Goal: Information Seeking & Learning: Learn about a topic

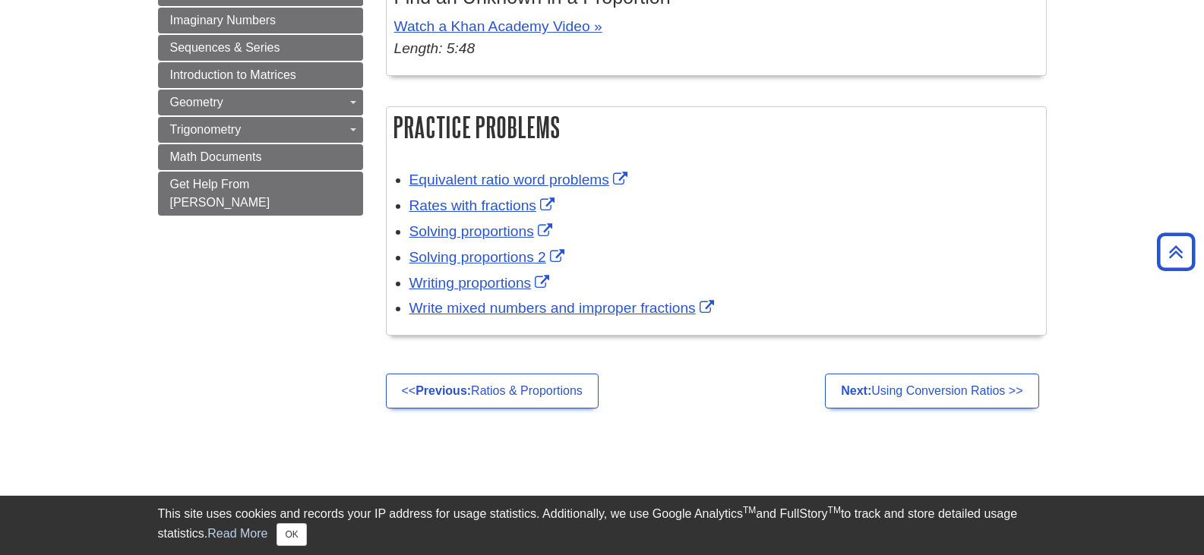
scroll to position [987, 0]
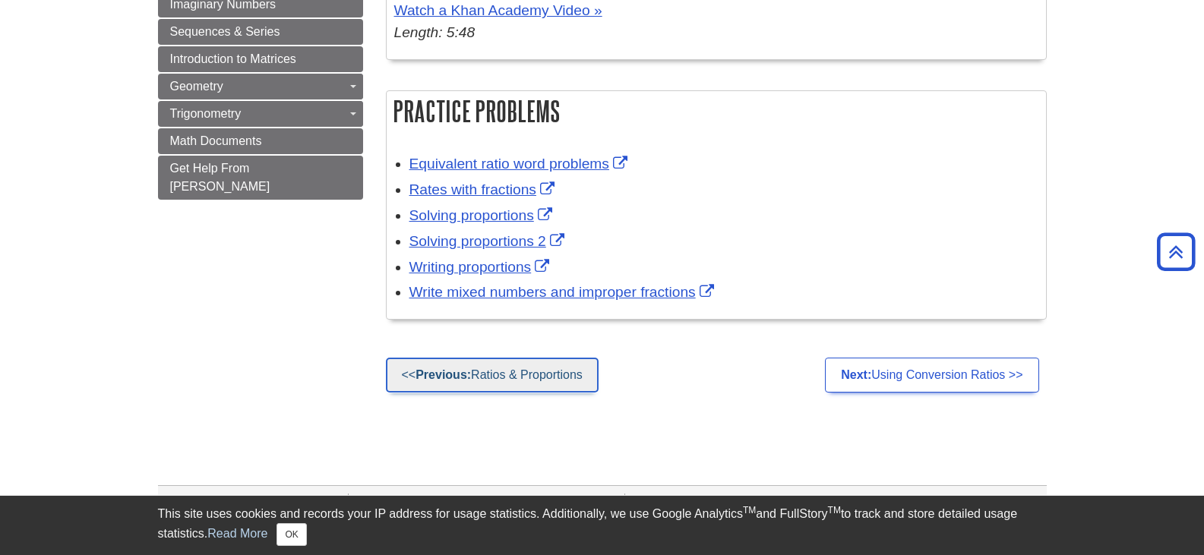
click at [511, 378] on link "<< Previous: Ratios & Proportions" at bounding box center [492, 375] width 213 height 35
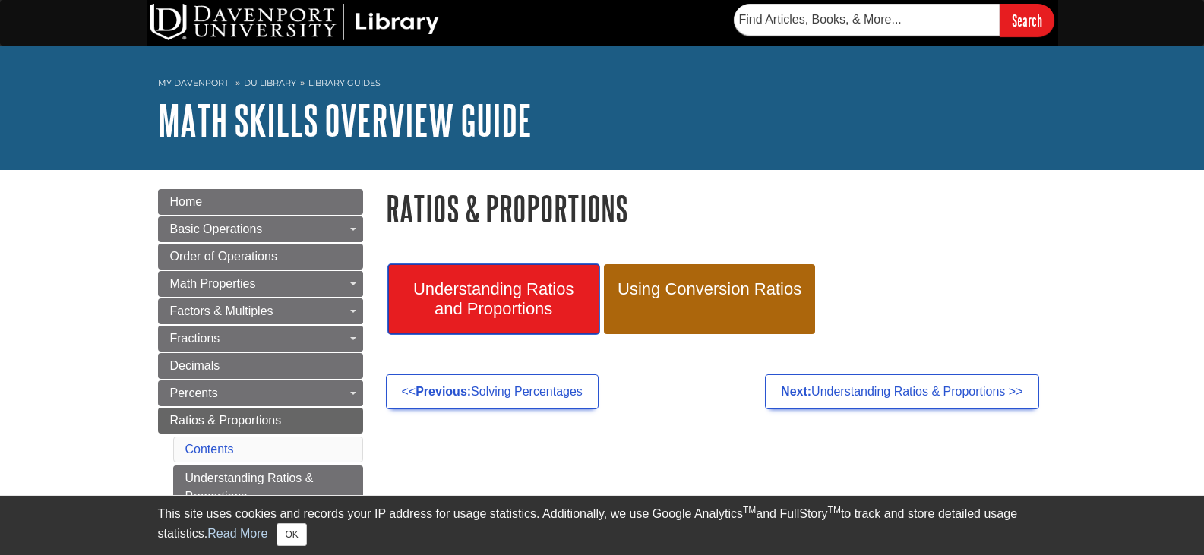
click at [523, 301] on span "Understanding Ratios and Proportions" at bounding box center [494, 299] width 188 height 39
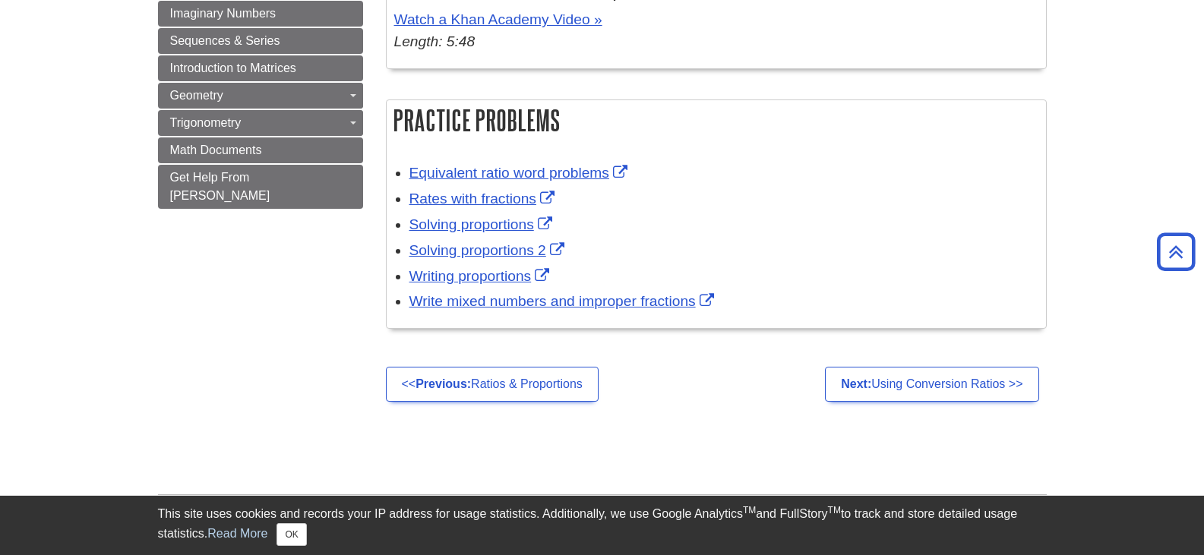
scroll to position [987, 0]
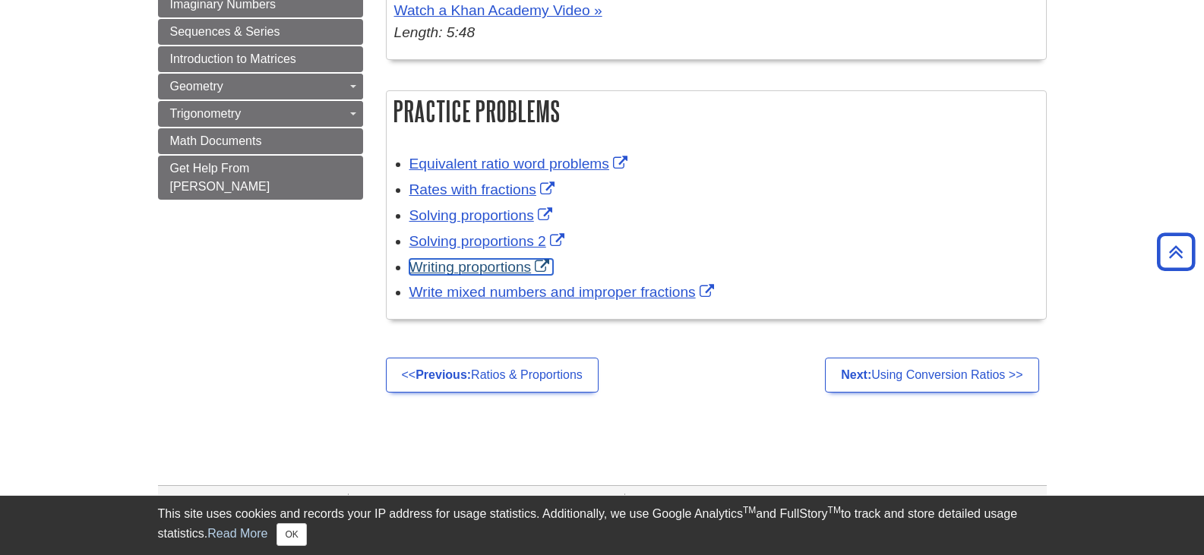
click at [457, 266] on link "Writing proportions" at bounding box center [481, 267] width 144 height 16
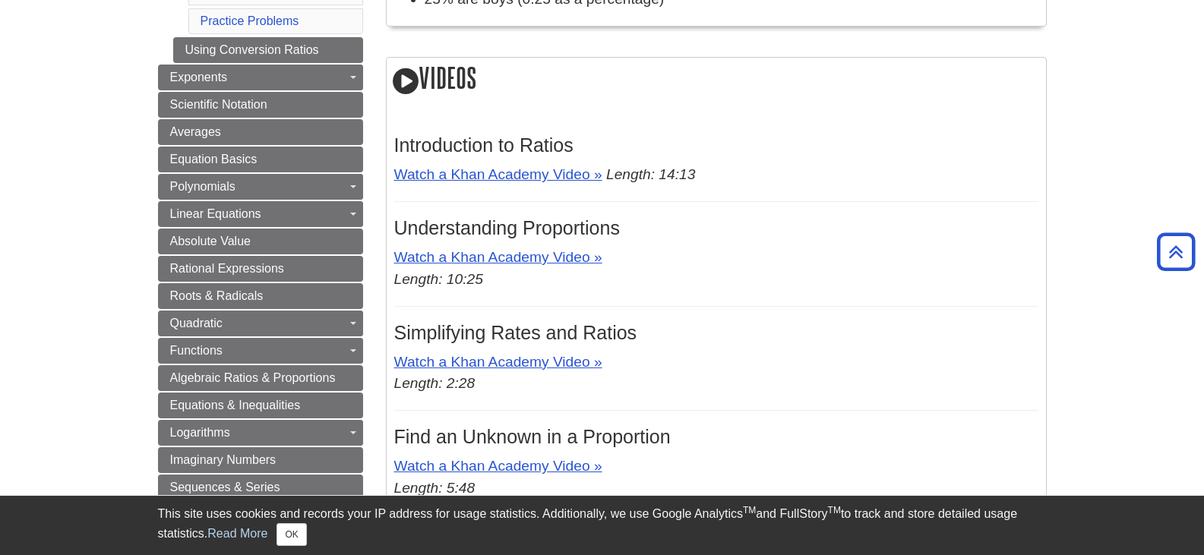
scroll to position [0, 0]
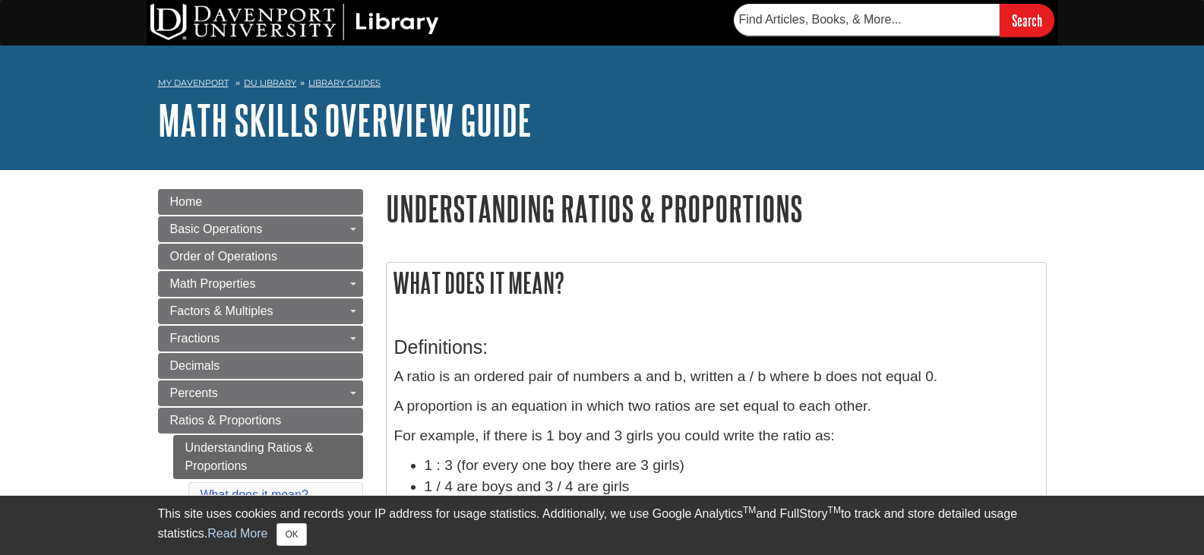
click at [693, 317] on div "Definitions: A ratio is an ordered pair of numbers a and b, written a / b where…" at bounding box center [716, 436] width 659 height 244
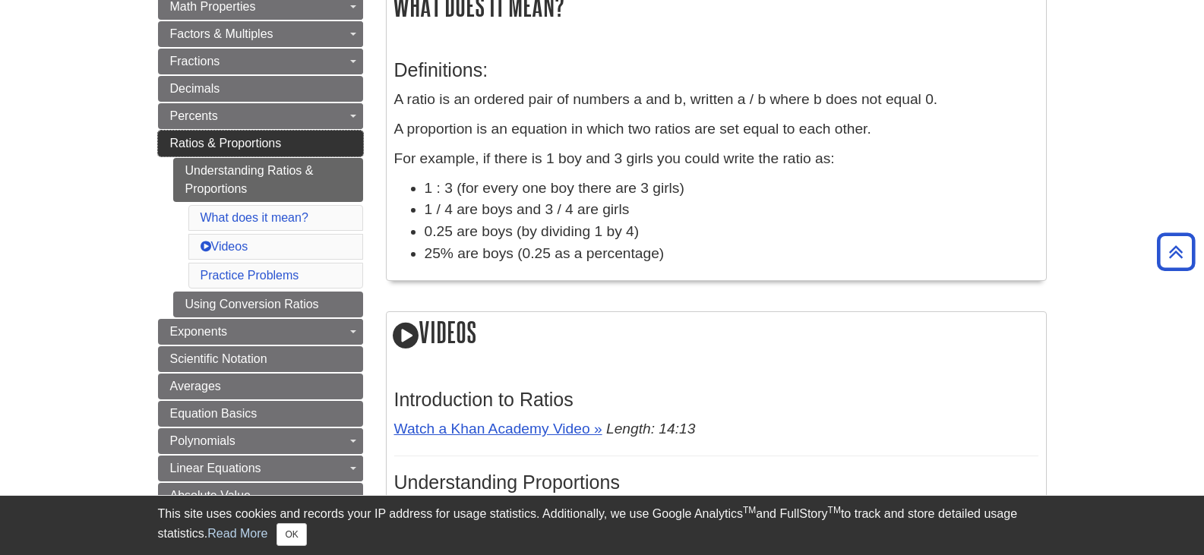
scroll to position [304, 0]
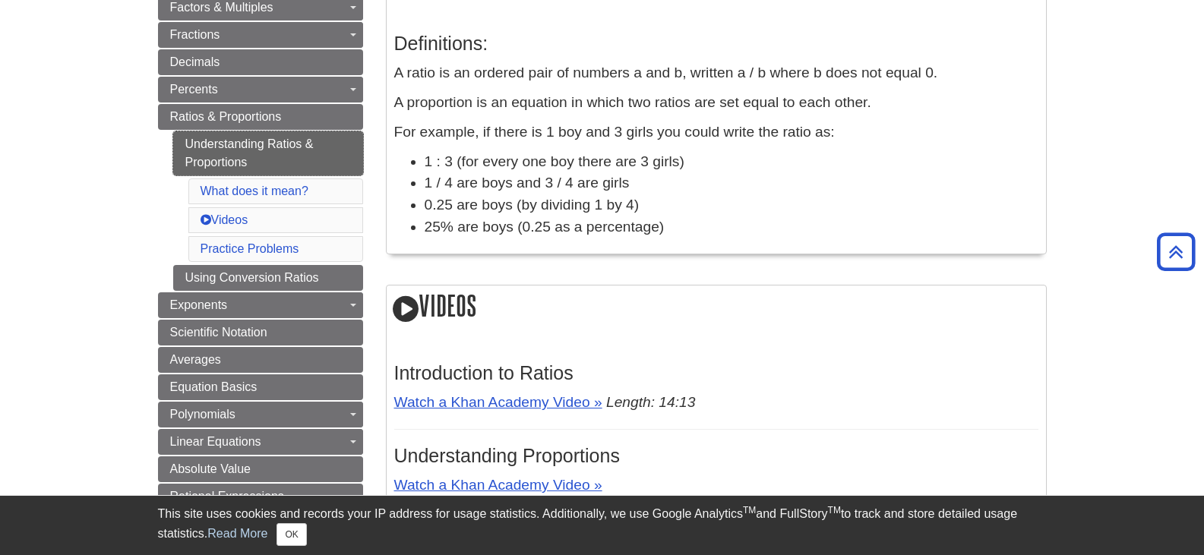
click at [242, 140] on link "Understanding Ratios & Proportions" at bounding box center [268, 153] width 190 height 44
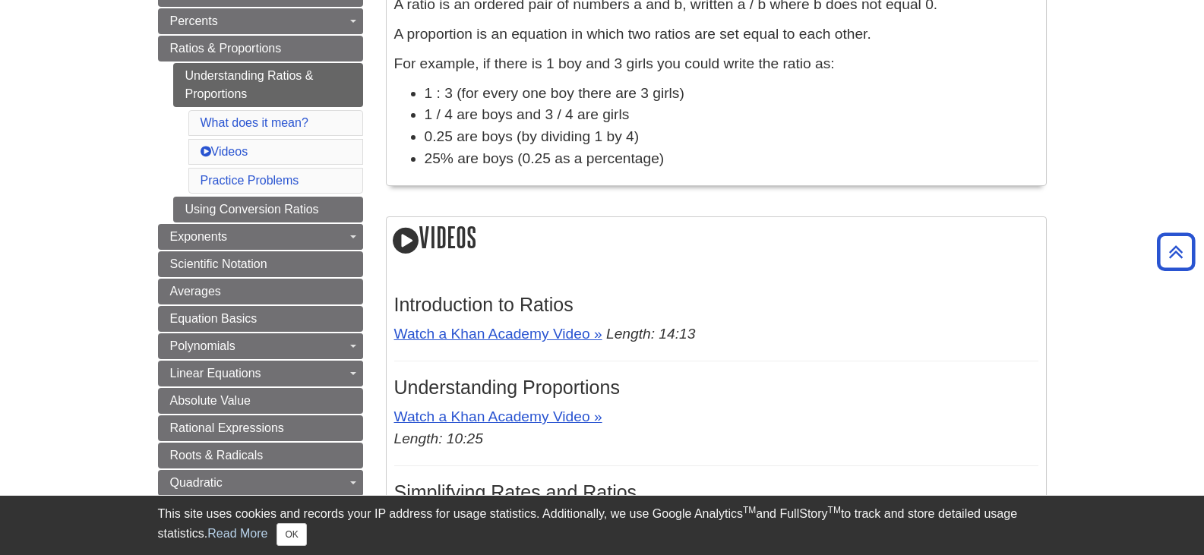
scroll to position [152, 0]
